Goal: Use online tool/utility: Utilize a website feature to perform a specific function

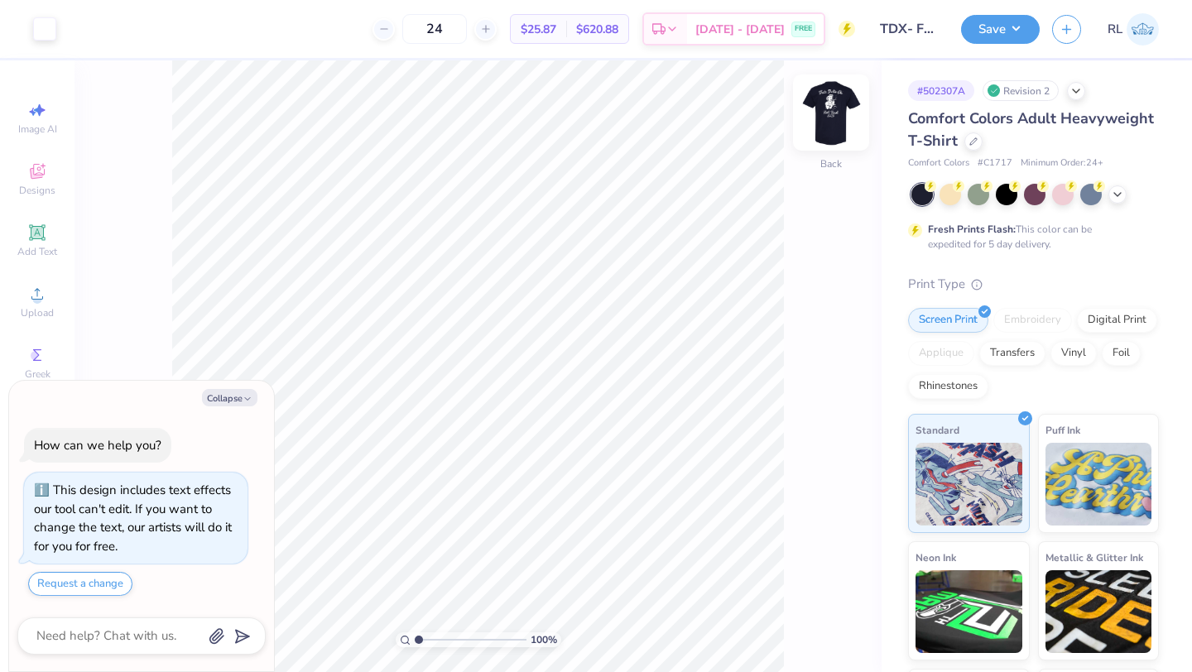
click at [823, 109] on img at bounding box center [831, 112] width 66 height 66
type textarea "x"
type input "12.26"
type input "13.65"
type textarea "x"
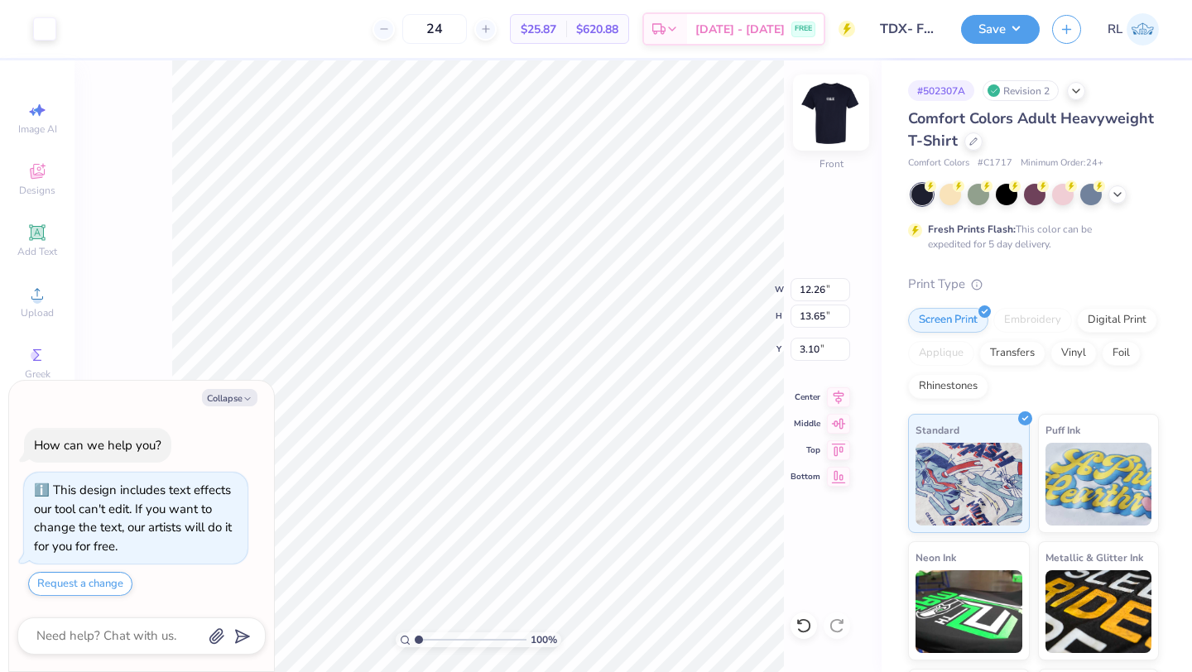
type input "3.00"
type textarea "x"
type input "3.74"
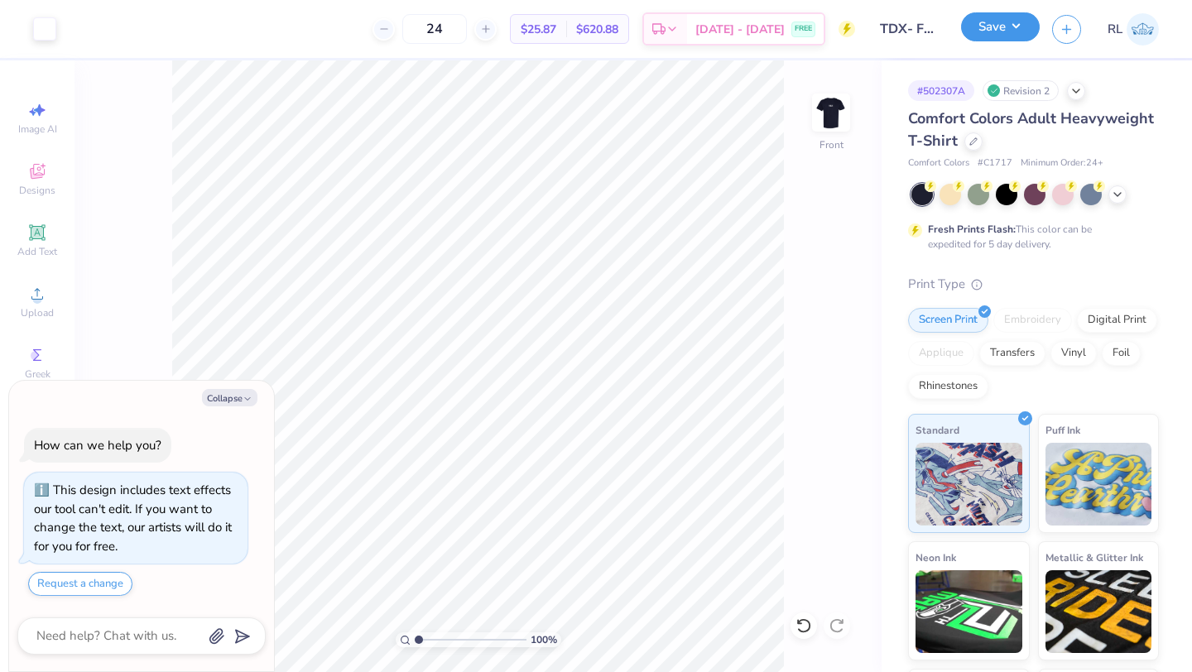
click at [995, 28] on button "Save" at bounding box center [1000, 26] width 79 height 29
type textarea "x"
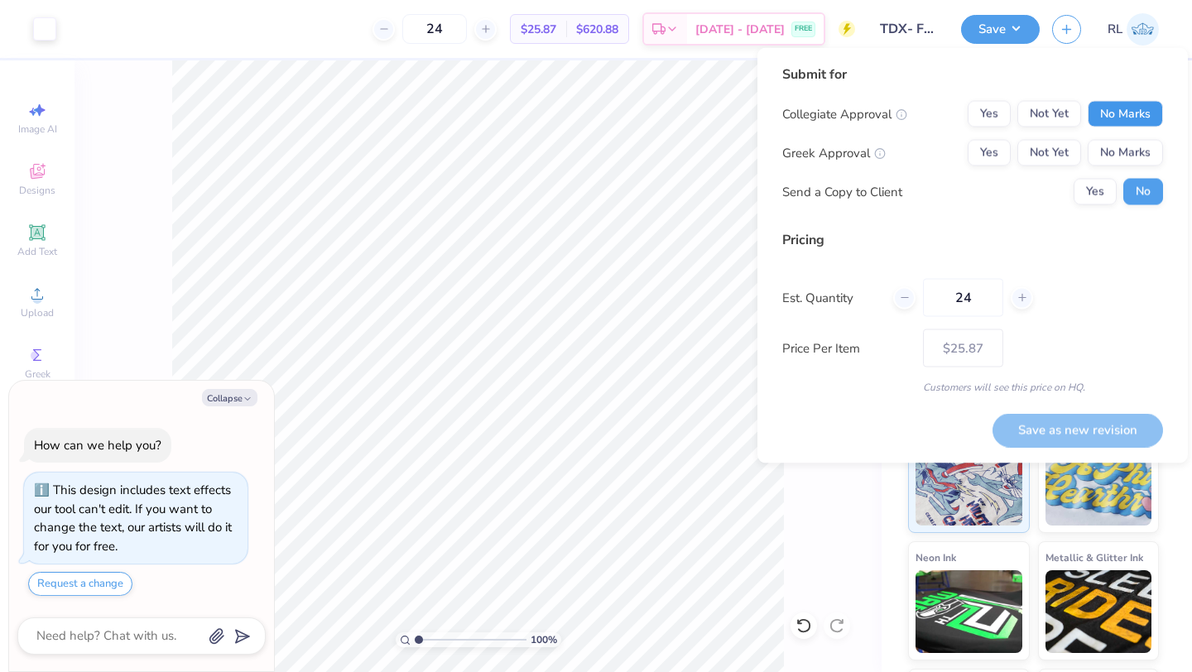
click at [1103, 112] on button "No Marks" at bounding box center [1124, 114] width 75 height 26
click at [993, 149] on button "Yes" at bounding box center [988, 153] width 43 height 26
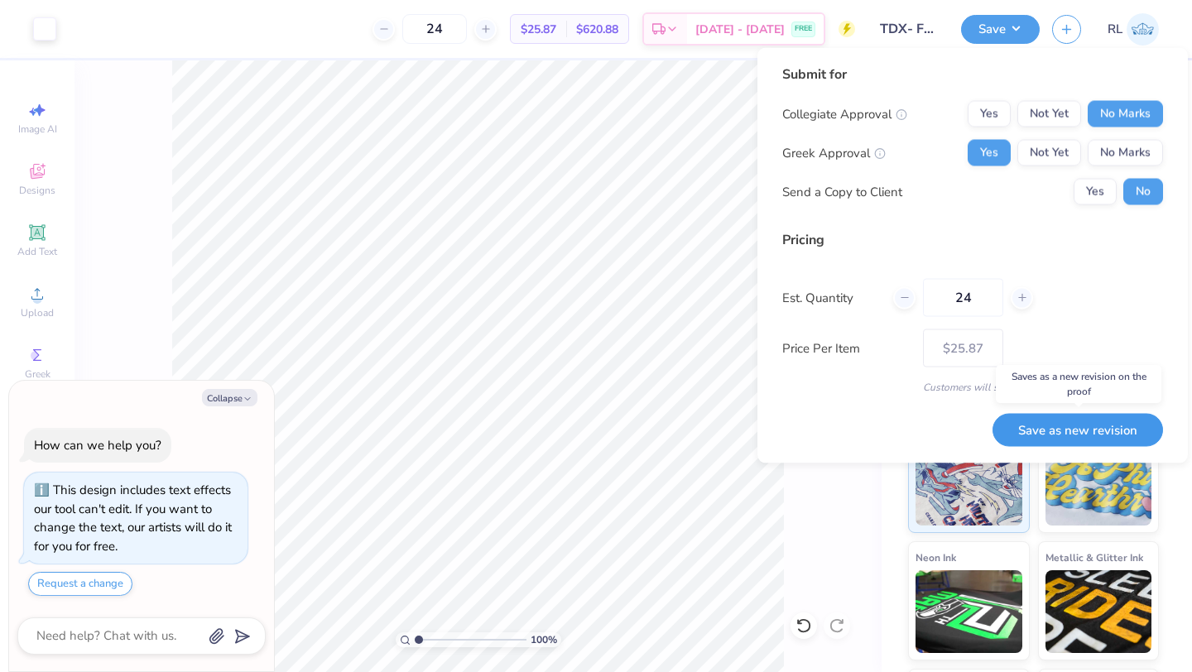
click at [1055, 425] on button "Save as new revision" at bounding box center [1077, 430] width 170 height 34
type input "$25.87"
type textarea "x"
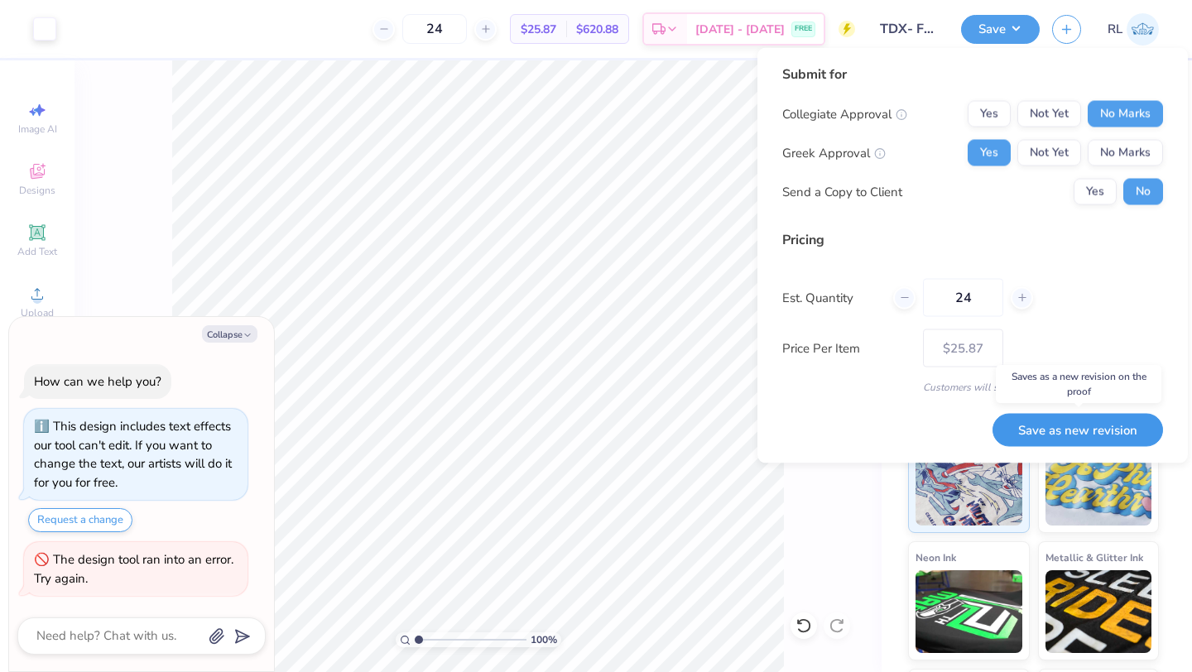
click at [1055, 425] on button "Save as new revision" at bounding box center [1077, 430] width 170 height 34
type input "$25.87"
type textarea "x"
type input "– –"
